Goal: Navigation & Orientation: Understand site structure

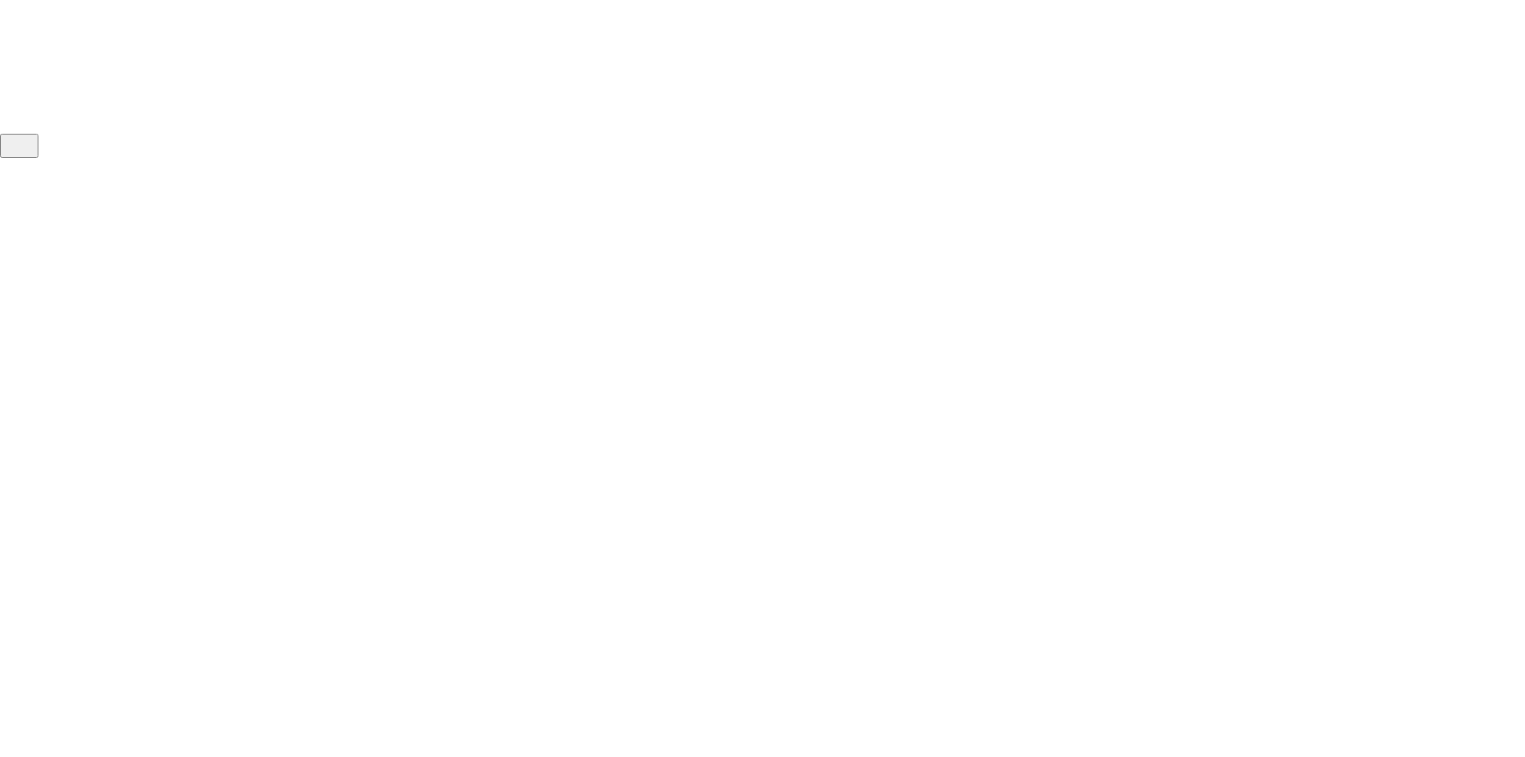
drag, startPoint x: 460, startPoint y: 232, endPoint x: 551, endPoint y: 234, distance: 91.3
click at [551, 234] on strong "control" at bounding box center [496, 237] width 215 height 42
click at [553, 233] on strong "control" at bounding box center [496, 237] width 215 height 42
drag, startPoint x: 556, startPoint y: 231, endPoint x: 452, endPoint y: 227, distance: 104.2
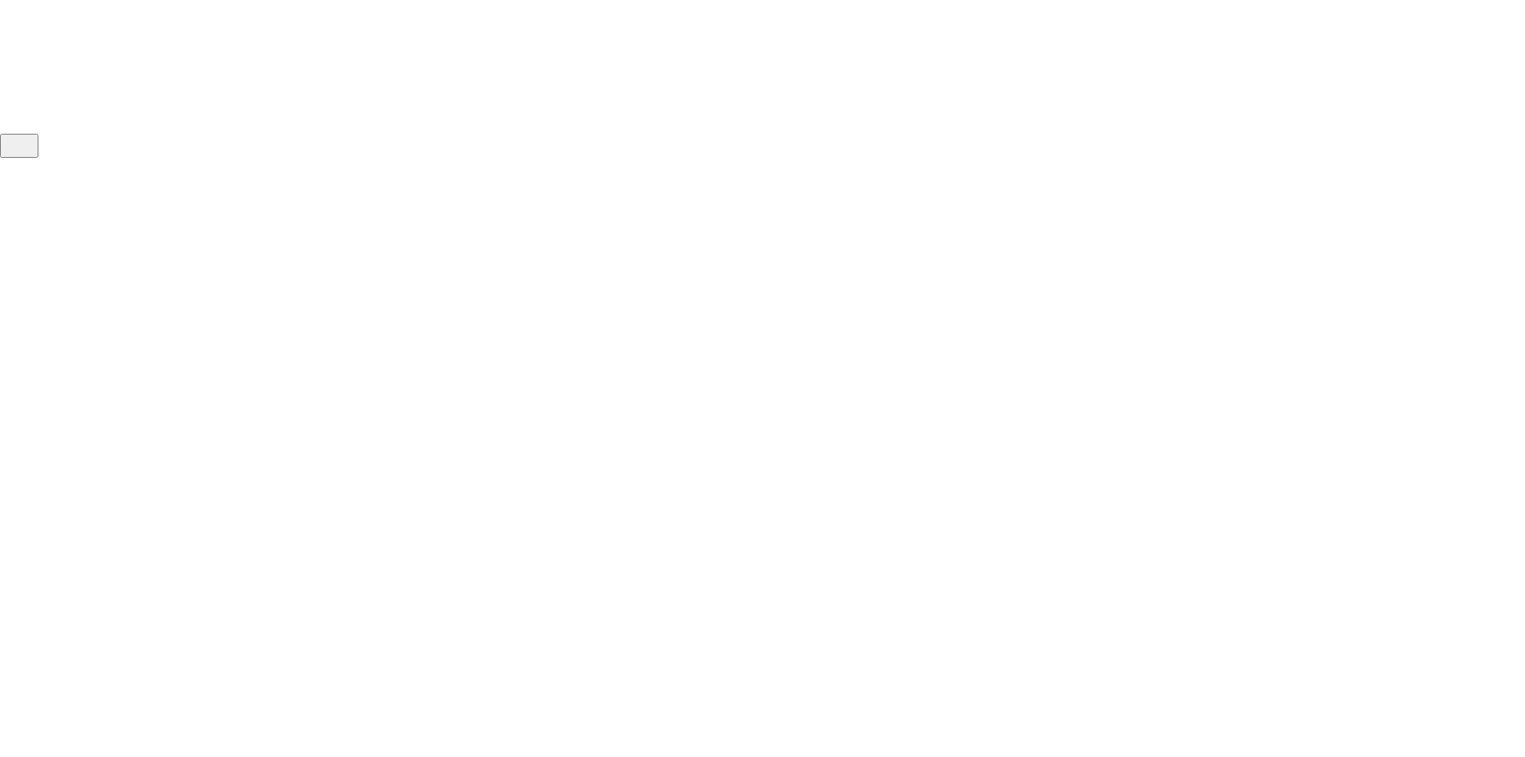
click at [452, 227] on div "control indirect spend from end-to-end." at bounding box center [762, 258] width 755 height 86
click at [462, 227] on strong "control" at bounding box center [496, 237] width 215 height 42
click at [539, 114] on div "Industries Pricing Resources Sign In Book a Demo Book a Demo Book a Demo Book a…" at bounding box center [763, 92] width 1089 height 93
click at [38, 149] on button "button" at bounding box center [19, 145] width 38 height 24
